Goal: Task Accomplishment & Management: Use online tool/utility

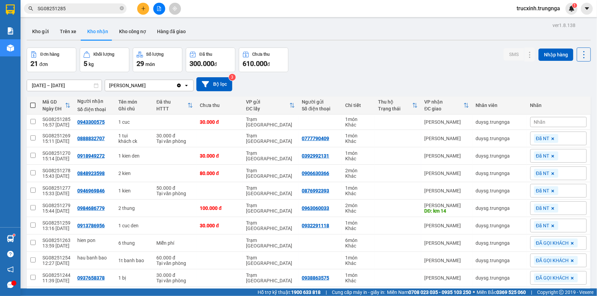
scroll to position [120, 0]
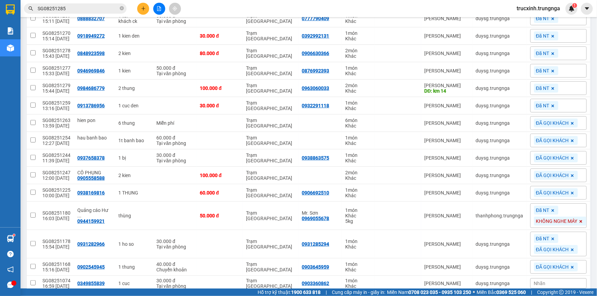
drag, startPoint x: 0, startPoint y: 0, endPoint x: 551, endPoint y: 8, distance: 550.7
click at [551, 8] on span "trucxinh.trungnga" at bounding box center [538, 8] width 54 height 9
click at [530, 22] on span "Đăng xuất" at bounding box center [541, 21] width 41 height 8
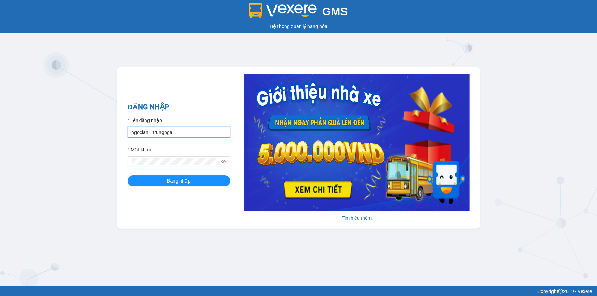
click at [133, 133] on input "ngoclan1.trungnga" at bounding box center [179, 132] width 103 height 11
type input "kimhoan.trungnga"
click at [128, 175] on button "Đăng nhập" at bounding box center [179, 180] width 103 height 11
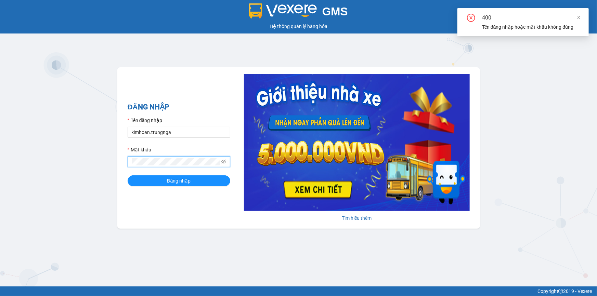
click at [53, 141] on div "GMS Hệ thống quản lý hàng hóa ĐĂNG NHẬP Tên đăng nhập kimhoan.trungnga Mật khẩu…" at bounding box center [298, 143] width 597 height 287
click at [128, 175] on button "Đăng nhập" at bounding box center [179, 180] width 103 height 11
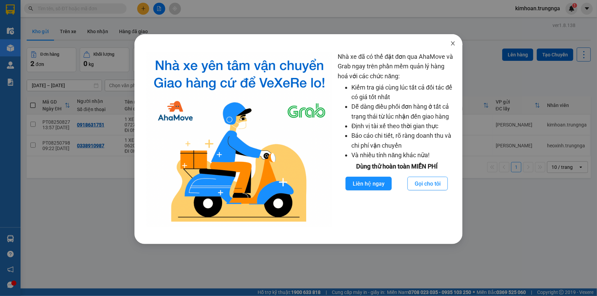
click at [455, 46] on icon "close" at bounding box center [452, 43] width 5 height 5
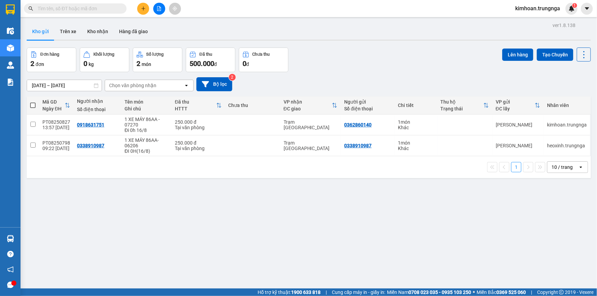
click at [74, 11] on input "text" at bounding box center [78, 9] width 81 height 8
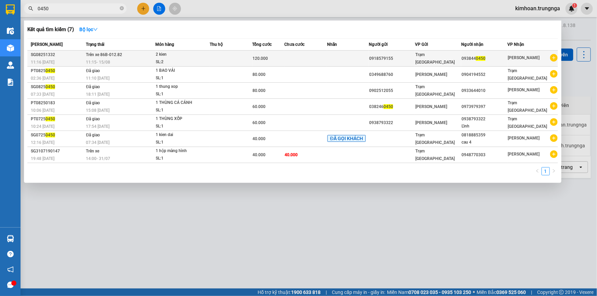
type input "0450"
click at [157, 59] on div "SL: 2" at bounding box center [181, 62] width 51 height 8
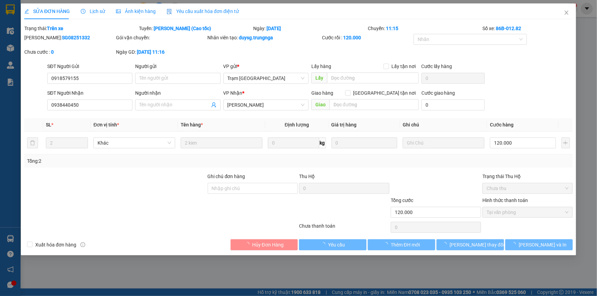
type input "0918579155"
type input "0938440450"
type input "120.000"
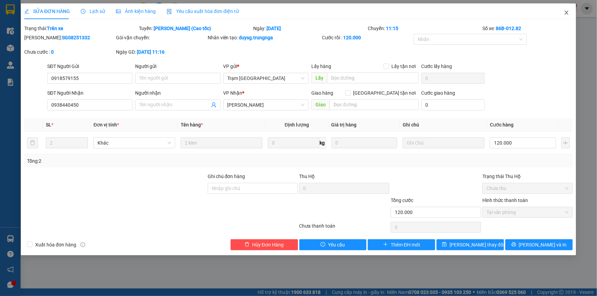
click at [567, 13] on icon "close" at bounding box center [566, 12] width 5 height 5
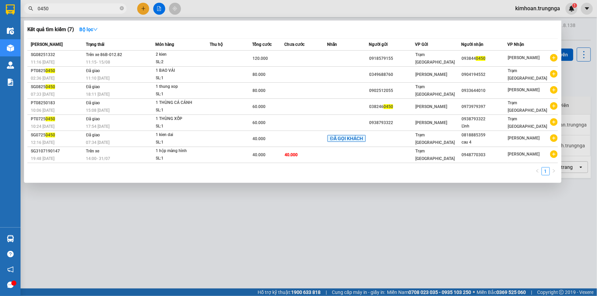
click at [105, 11] on input "0450" at bounding box center [78, 9] width 81 height 8
click at [203, 233] on div at bounding box center [298, 148] width 597 height 296
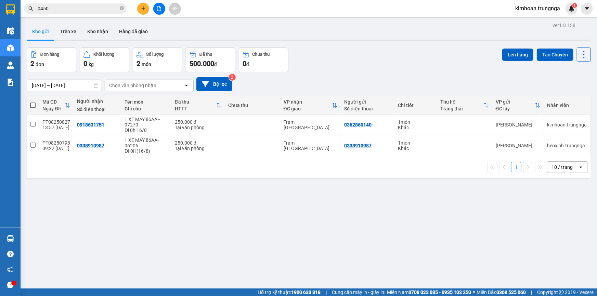
click at [149, 87] on div "Chọn văn phòng nhận" at bounding box center [132, 85] width 47 height 7
click at [144, 110] on div "Trạm [GEOGRAPHIC_DATA]" at bounding box center [148, 112] width 89 height 12
click at [65, 6] on input "0450" at bounding box center [78, 9] width 81 height 8
